Goal: Information Seeking & Learning: Learn about a topic

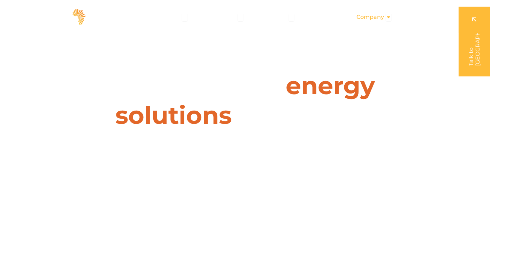
click at [376, 18] on span "Company" at bounding box center [370, 17] width 28 height 8
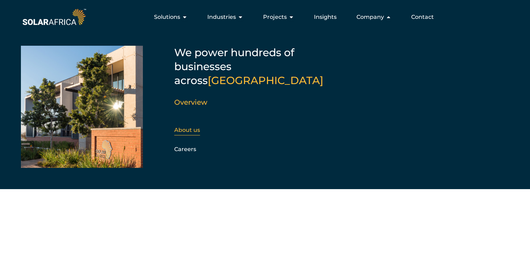
click at [185, 126] on link "About us" at bounding box center [187, 129] width 26 height 7
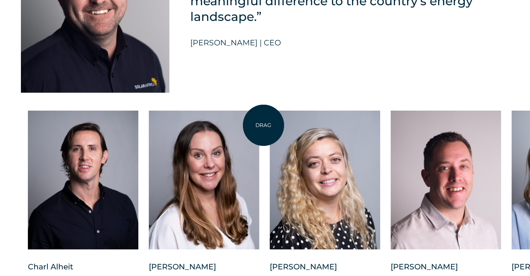
scroll to position [1777, 0]
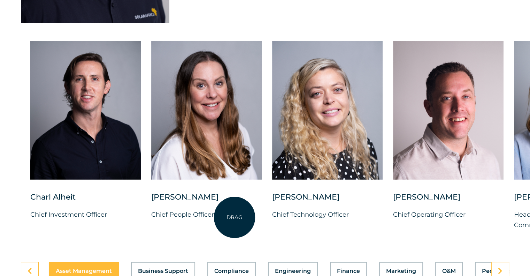
drag, startPoint x: 222, startPoint y: 218, endPoint x: 235, endPoint y: 217, distance: 12.9
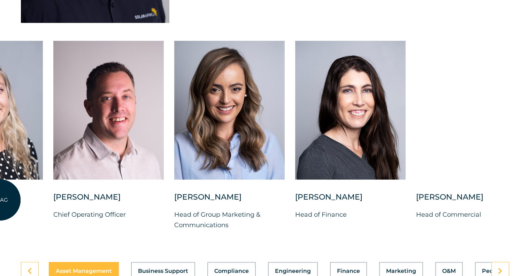
drag, startPoint x: 337, startPoint y: 202, endPoint x: 0, endPoint y: 197, distance: 337.3
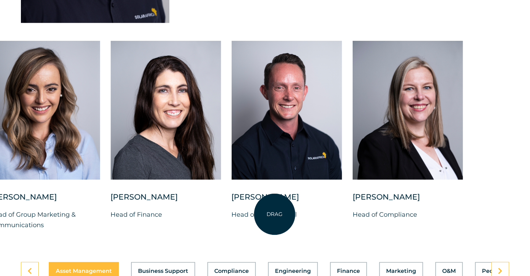
drag, startPoint x: 465, startPoint y: 204, endPoint x: 275, endPoint y: 214, distance: 191.2
click at [275, 214] on div "Brandon Horn Head of Commercial" at bounding box center [286, 211] width 110 height 39
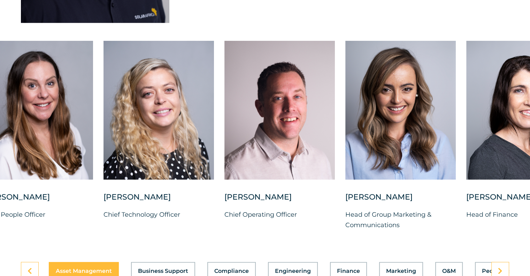
drag, startPoint x: 242, startPoint y: 203, endPoint x: 560, endPoint y: 198, distance: 317.4
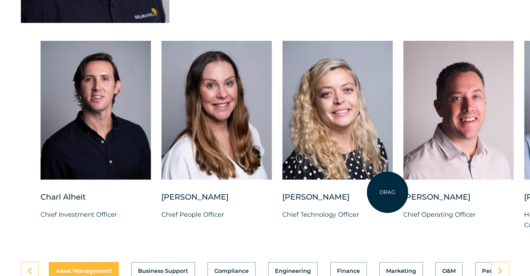
drag, startPoint x: 253, startPoint y: 198, endPoint x: 599, endPoint y: 198, distance: 345.9
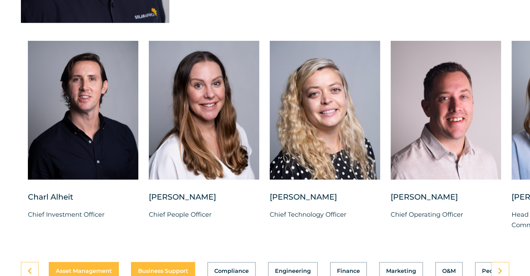
click at [168, 268] on span "Business Support" at bounding box center [163, 271] width 50 height 6
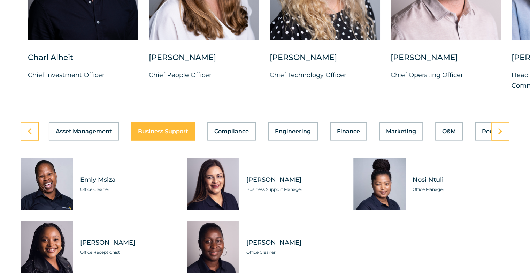
scroll to position [1951, 0]
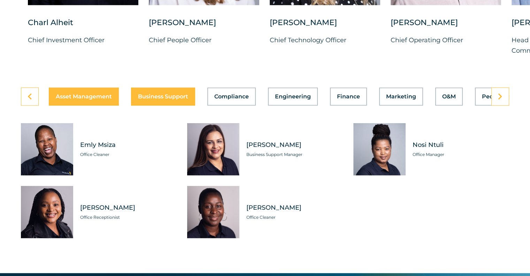
click at [102, 94] on button "Asset Management" at bounding box center [84, 96] width 70 height 18
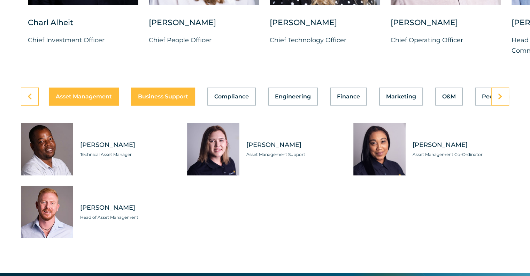
click at [144, 87] on button "Business Support" at bounding box center [163, 96] width 64 height 18
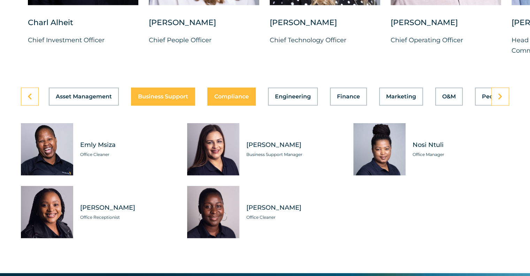
click at [237, 94] on button "Compliance" at bounding box center [231, 96] width 48 height 18
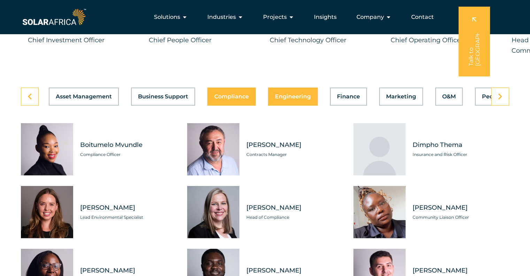
click at [290, 94] on button "Engineering" at bounding box center [293, 96] width 50 height 18
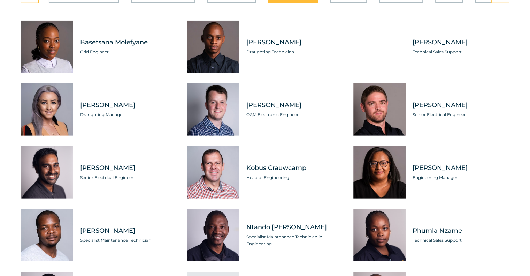
scroll to position [2055, 0]
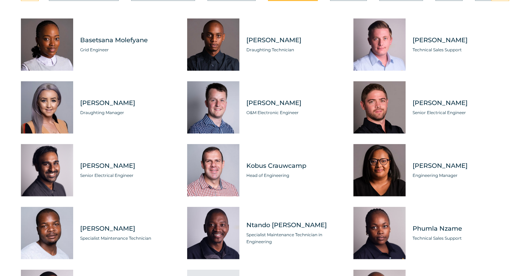
click at [217, 170] on div "Tabs. Open items with Enter or Space, close with Escape and navigate using the …" at bounding box center [213, 170] width 52 height 52
click at [267, 161] on span "Kobus Crauwcamp" at bounding box center [294, 165] width 97 height 9
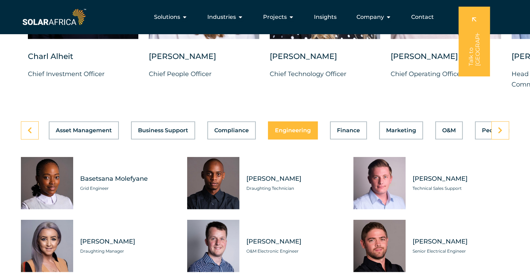
scroll to position [1916, 0]
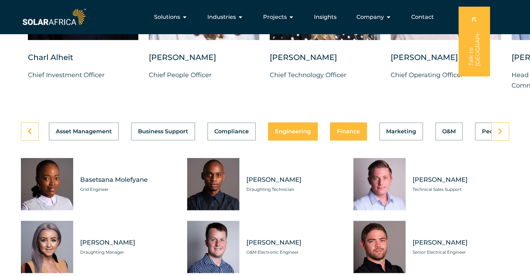
click at [341, 129] on span "Finance" at bounding box center [348, 132] width 23 height 6
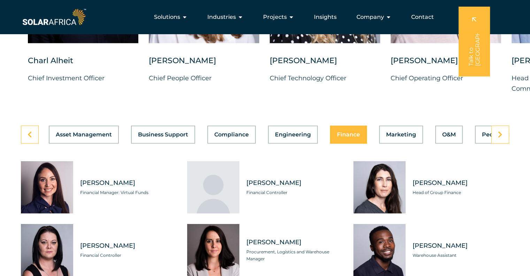
scroll to position [1881, 0]
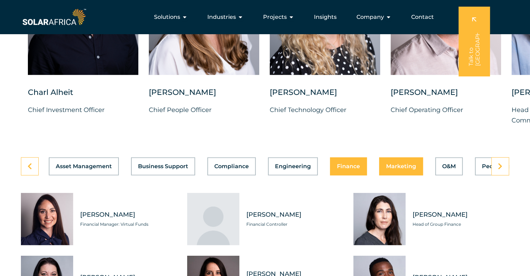
click at [392, 165] on button "Marketing" at bounding box center [401, 166] width 44 height 18
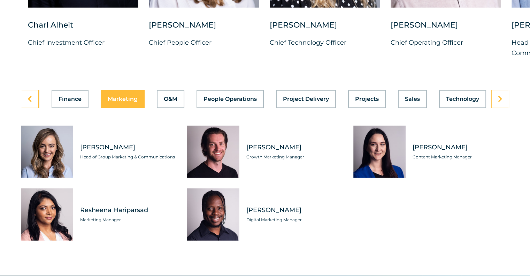
scroll to position [1951, 0]
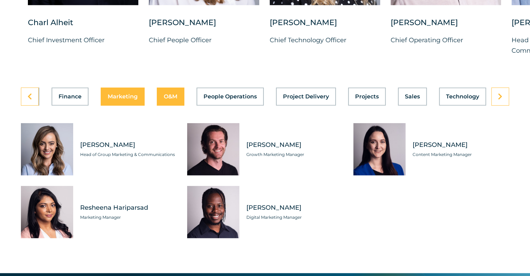
click at [168, 94] on span "O&M" at bounding box center [171, 97] width 14 height 6
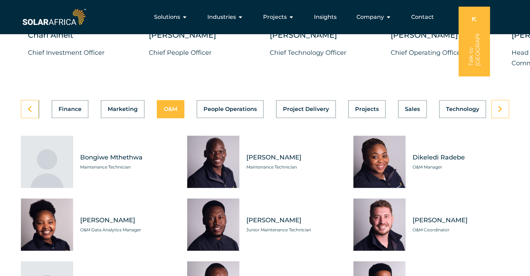
scroll to position [1916, 0]
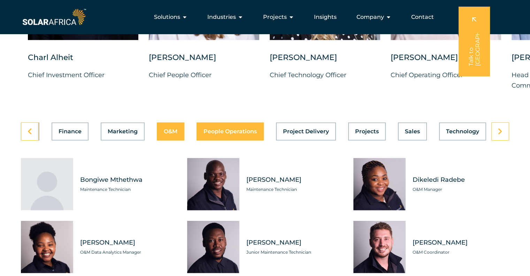
click at [234, 129] on span "People Operations" at bounding box center [229, 132] width 53 height 6
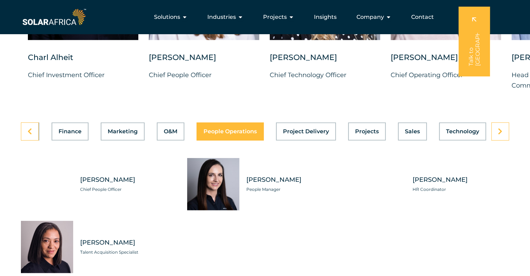
scroll to position [0, 278]
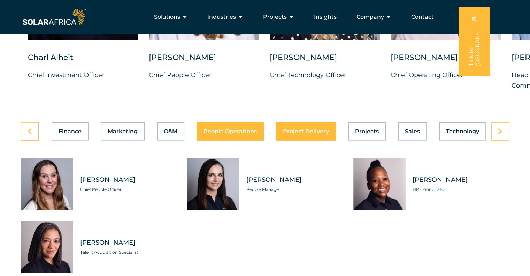
click at [300, 129] on span "Project Delivery" at bounding box center [306, 132] width 46 height 6
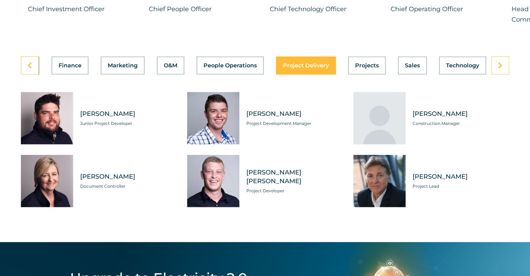
scroll to position [1986, 0]
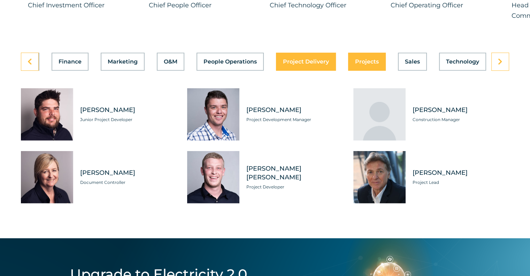
click at [358, 59] on span "Projects" at bounding box center [367, 62] width 24 height 6
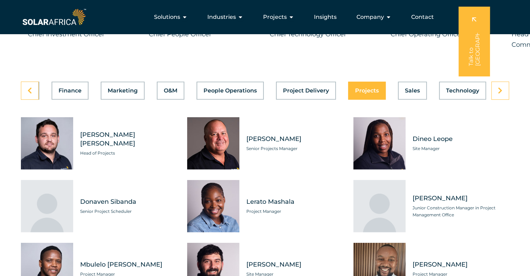
scroll to position [1951, 0]
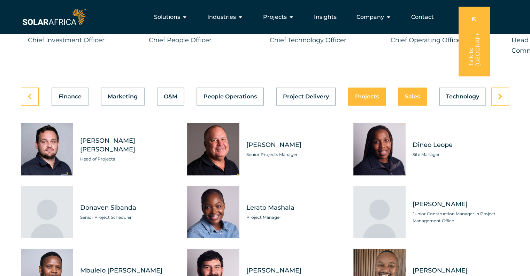
click at [405, 94] on span "Sales" at bounding box center [412, 97] width 15 height 6
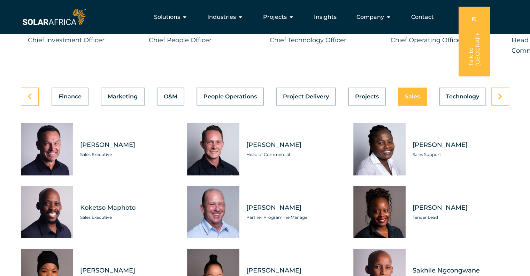
scroll to position [0, 278]
click at [255, 140] on span "Brandon Horn" at bounding box center [294, 144] width 97 height 9
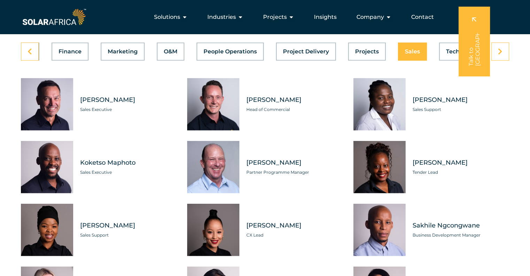
scroll to position [1881, 0]
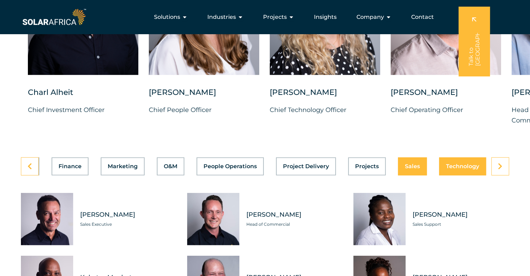
click at [465, 163] on span "Technology" at bounding box center [462, 166] width 33 height 6
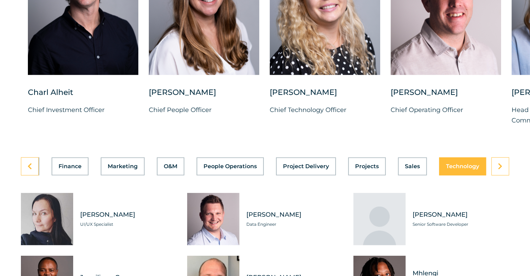
scroll to position [1916, 0]
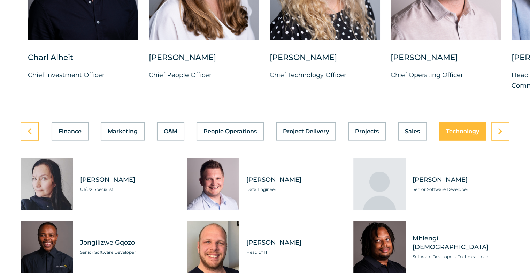
click at [230, 172] on div "Tabs. Open items with Enter or Space, close with Escape and navigate using the …" at bounding box center [213, 184] width 52 height 52
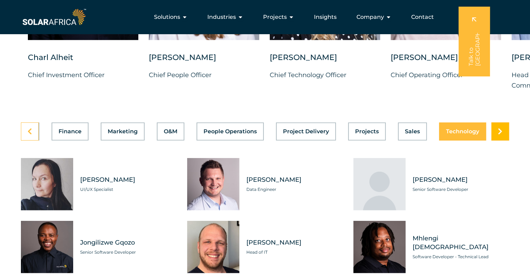
click at [499, 128] on icon at bounding box center [500, 131] width 5 height 7
click at [404, 129] on button "Sales" at bounding box center [412, 131] width 29 height 18
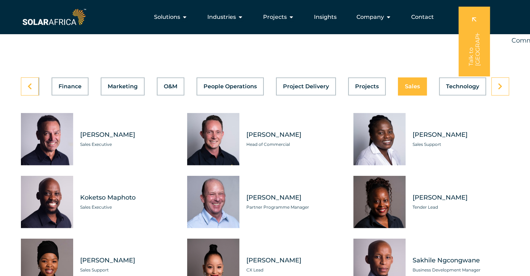
scroll to position [1951, 0]
